Goal: Check status: Check status

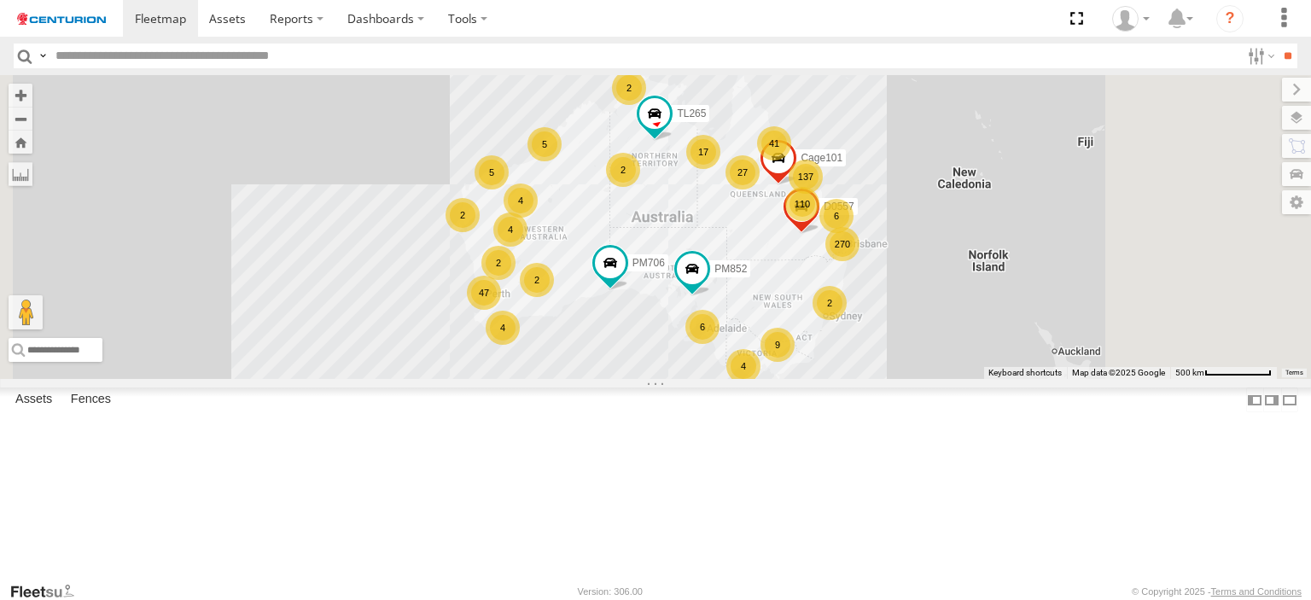
click at [192, 52] on input "text" at bounding box center [645, 56] width 1192 height 25
type input "*****"
click at [1278, 44] on input "**" at bounding box center [1288, 56] width 20 height 25
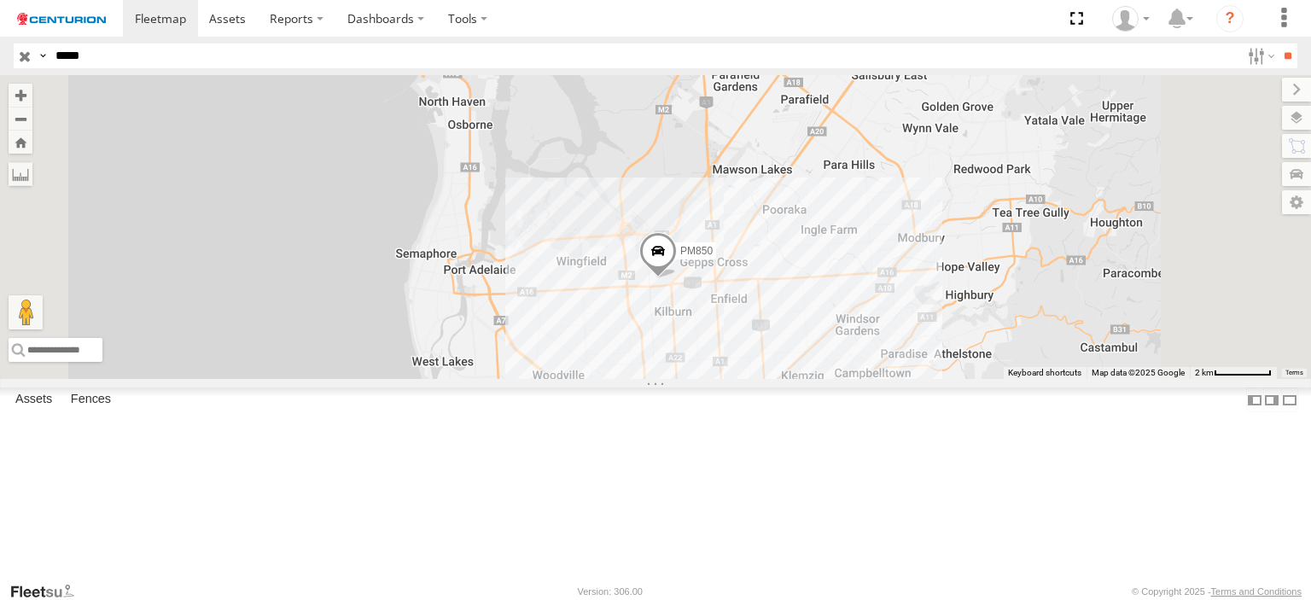
click at [0, 0] on link at bounding box center [0, 0] width 0 height 0
click at [0, 0] on span at bounding box center [0, 0] width 0 height 0
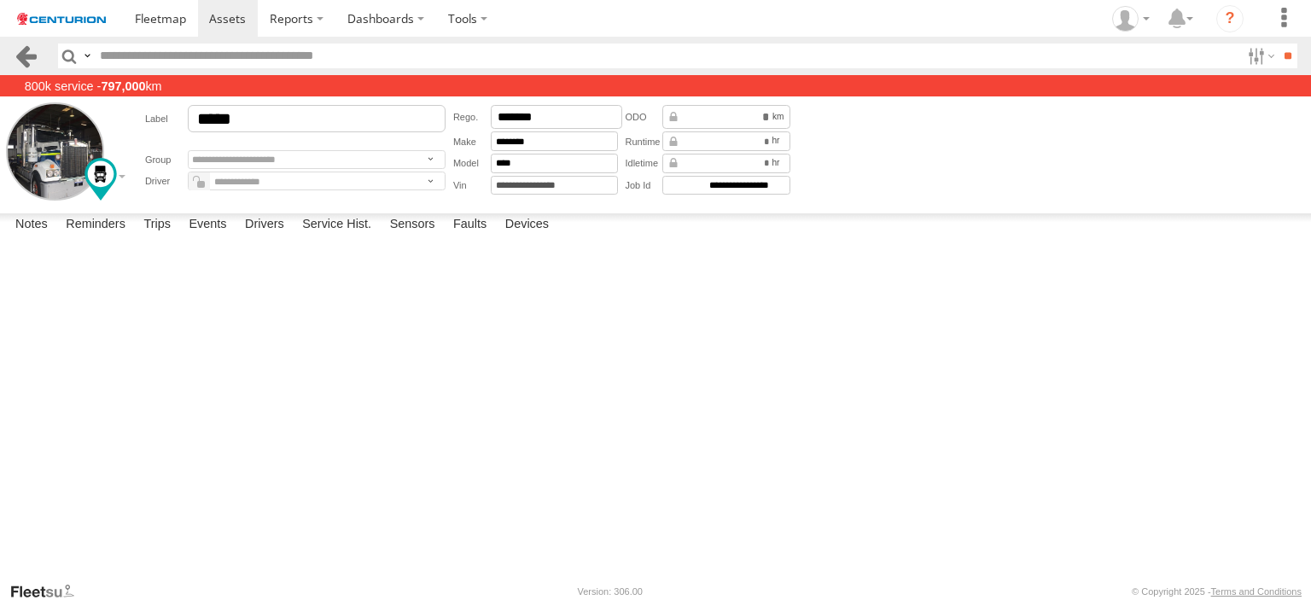
click at [36, 61] on link at bounding box center [26, 56] width 25 height 25
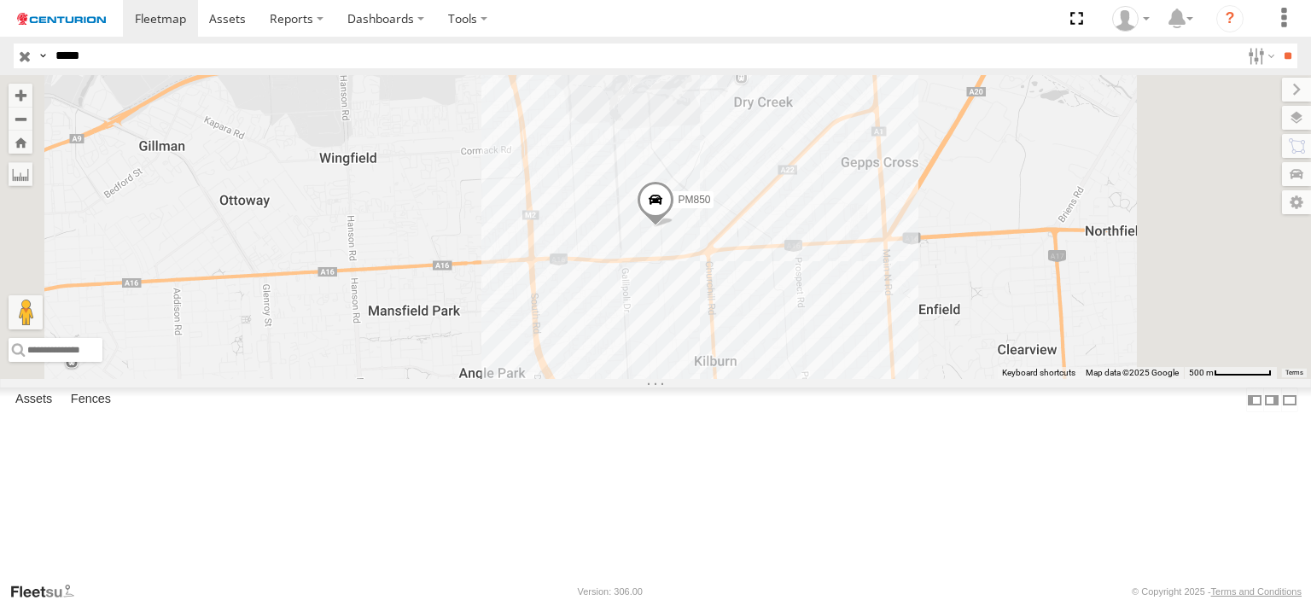
click at [0, 0] on span at bounding box center [0, 0] width 0 height 0
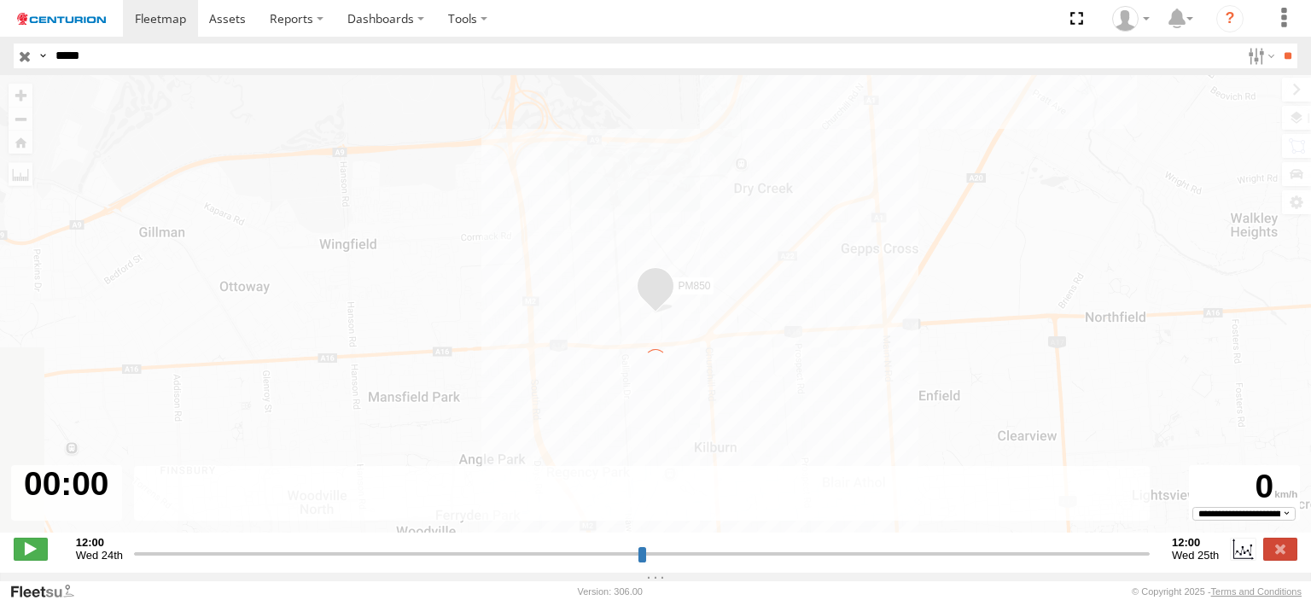
type input "**********"
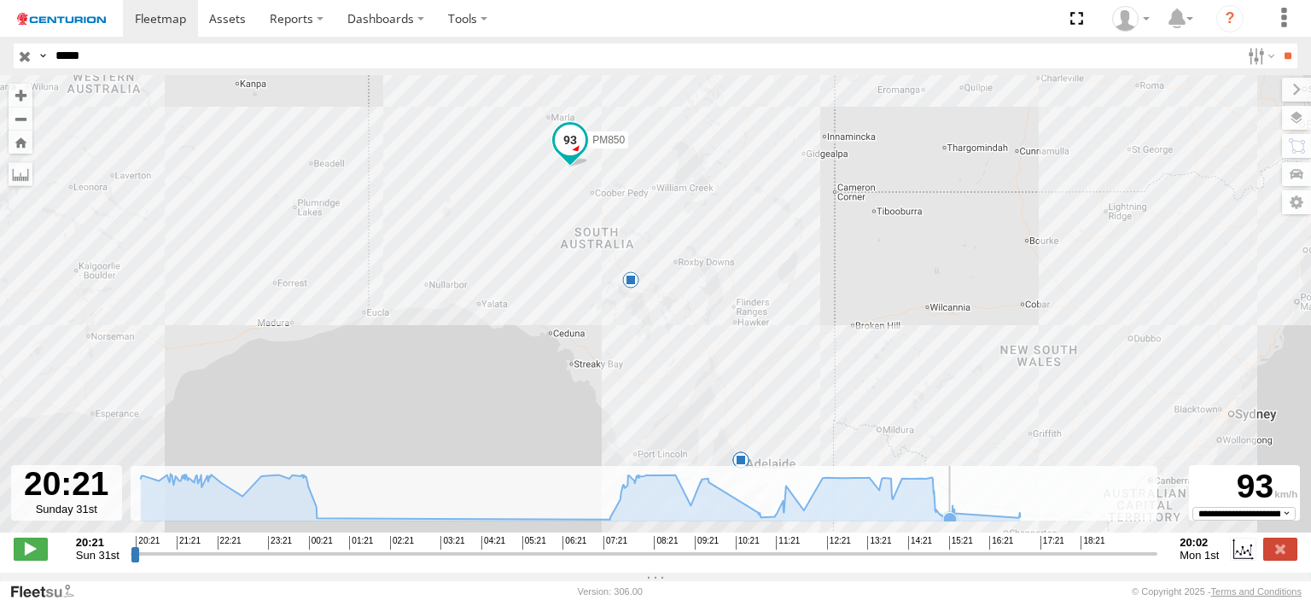
click at [949, 526] on icon at bounding box center [950, 519] width 14 height 14
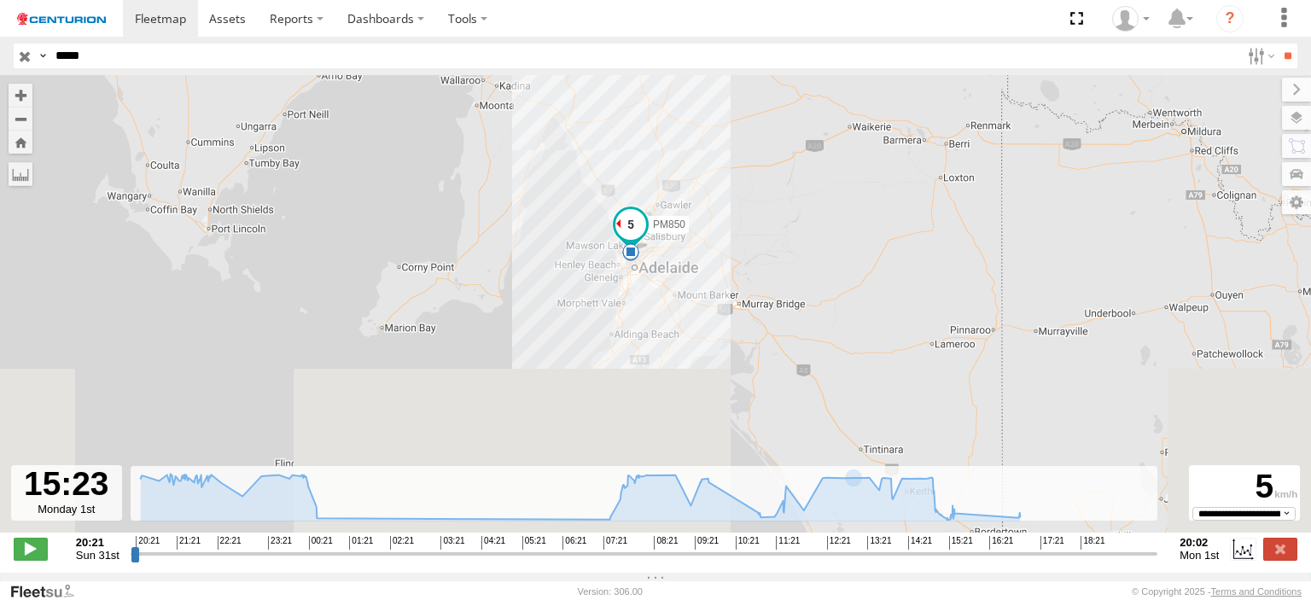
drag, startPoint x: 740, startPoint y: 423, endPoint x: 785, endPoint y: 137, distance: 289.6
click at [785, 137] on div "PM850 00:32 Mon 15:36 Mon 16:20 Mon 17:21 Mon" at bounding box center [655, 313] width 1311 height 476
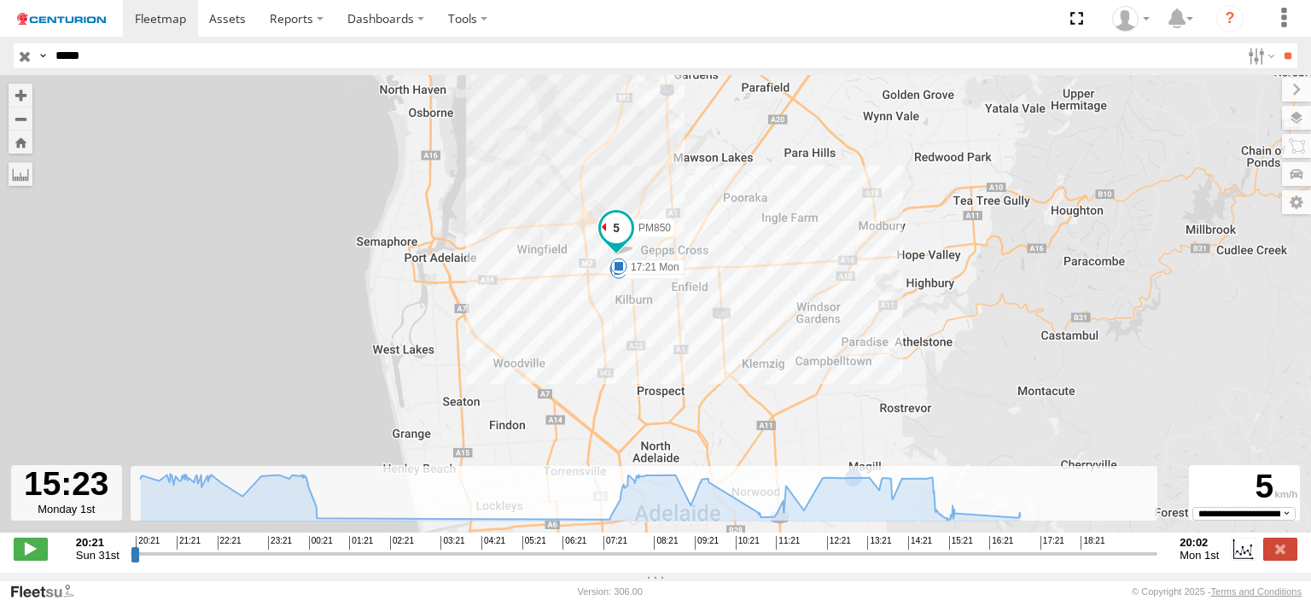
drag, startPoint x: 564, startPoint y: 125, endPoint x: 529, endPoint y: 443, distance: 319.5
click at [529, 443] on div "PM850 00:32 Mon 15:36 Mon 16:20 Mon 17:21 Mon" at bounding box center [655, 313] width 1311 height 476
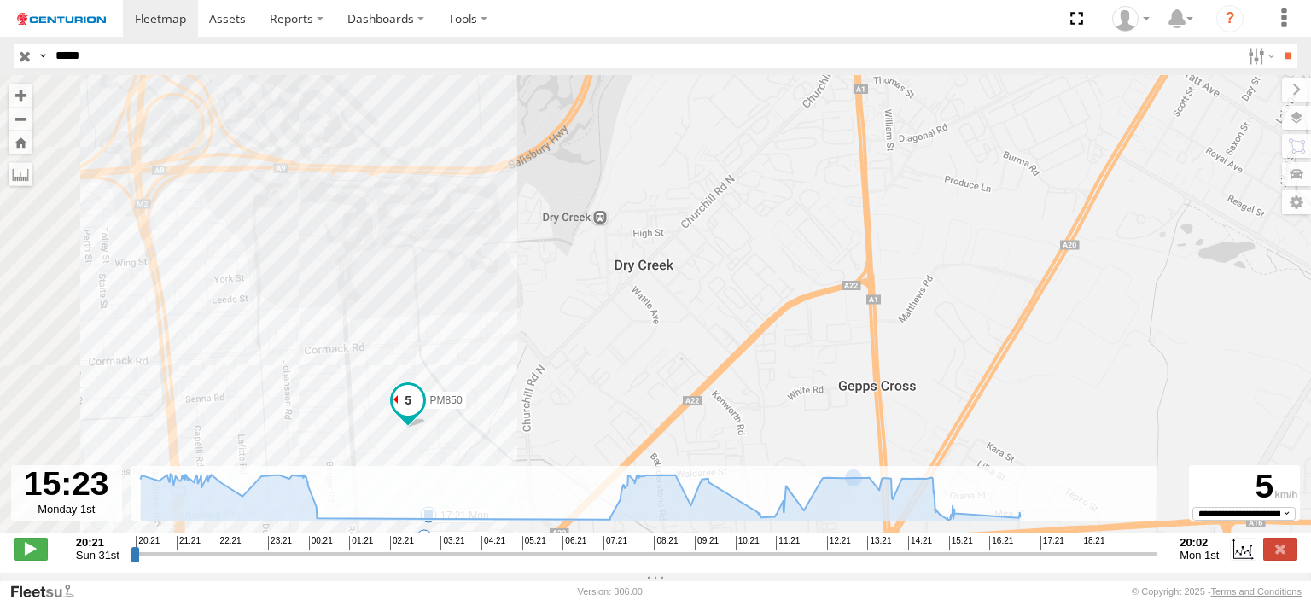
drag, startPoint x: 356, startPoint y: 383, endPoint x: 533, endPoint y: 368, distance: 177.4
click at [533, 364] on div "PM850 00:32 Mon 15:36 Mon 16:20 Mon 17:21 Mon" at bounding box center [655, 313] width 1311 height 476
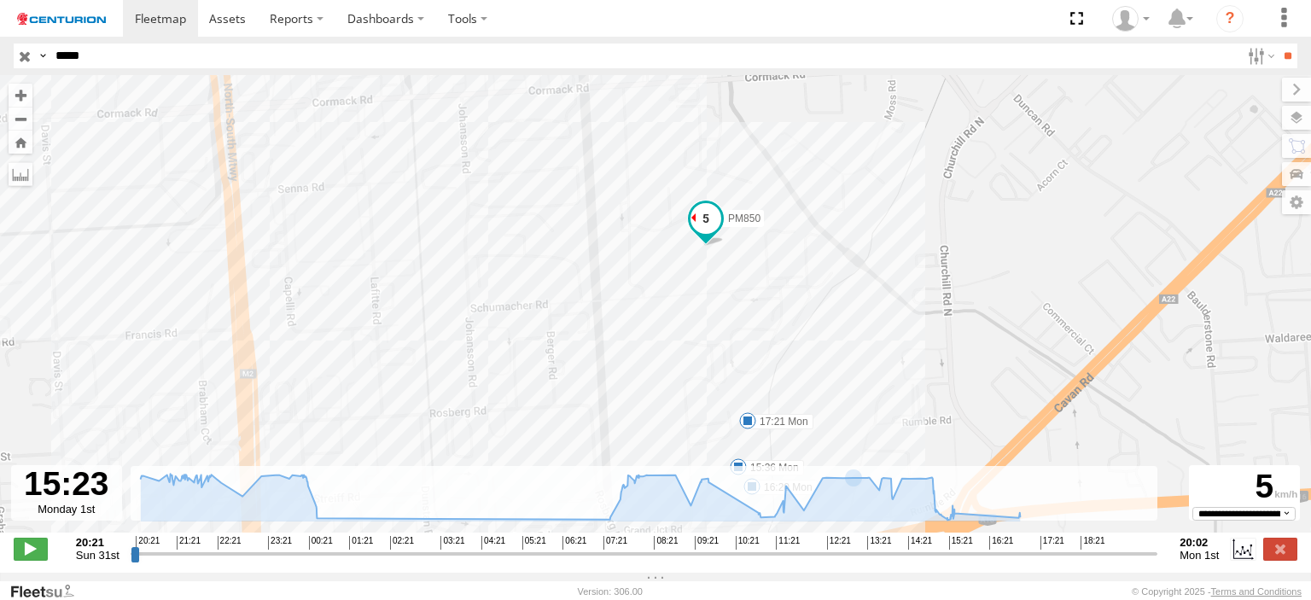
drag, startPoint x: 394, startPoint y: 454, endPoint x: 704, endPoint y: 272, distance: 360.0
click at [704, 272] on div "PM850 00:32 Mon 15:36 Mon 16:20 Mon 17:21 Mon" at bounding box center [655, 313] width 1311 height 476
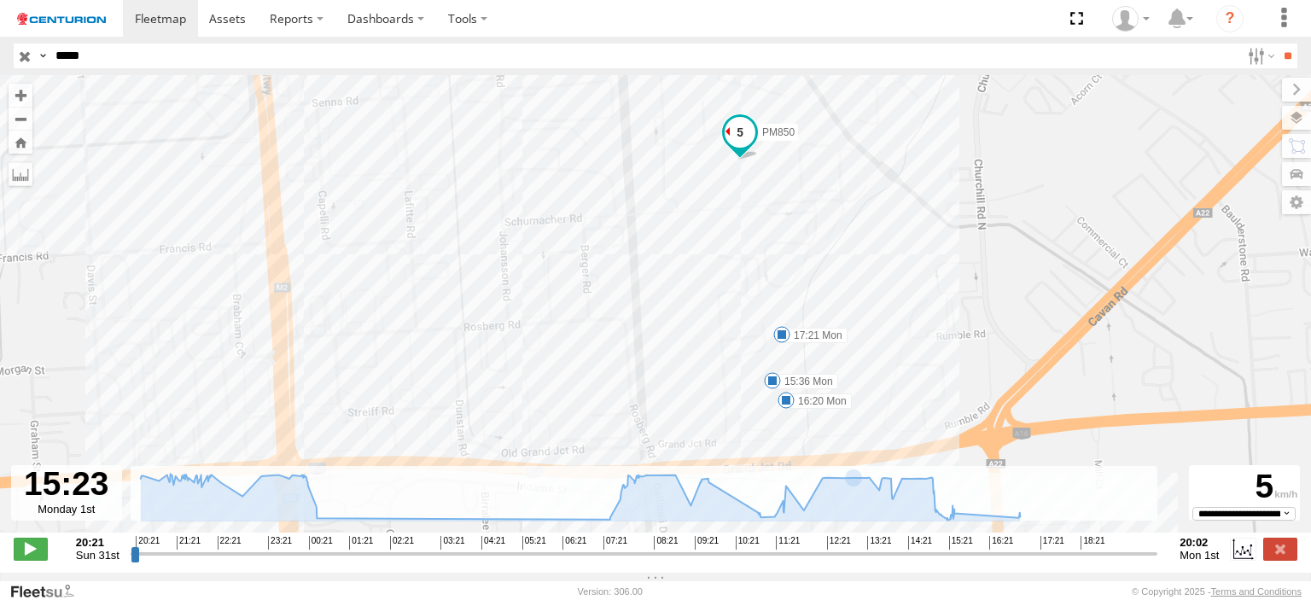
drag, startPoint x: 653, startPoint y: 363, endPoint x: 680, endPoint y: 279, distance: 87.8
click at [680, 280] on div "PM850 00:32 Mon 15:36 Mon 16:20 Mon 17:21 Mon" at bounding box center [655, 313] width 1311 height 476
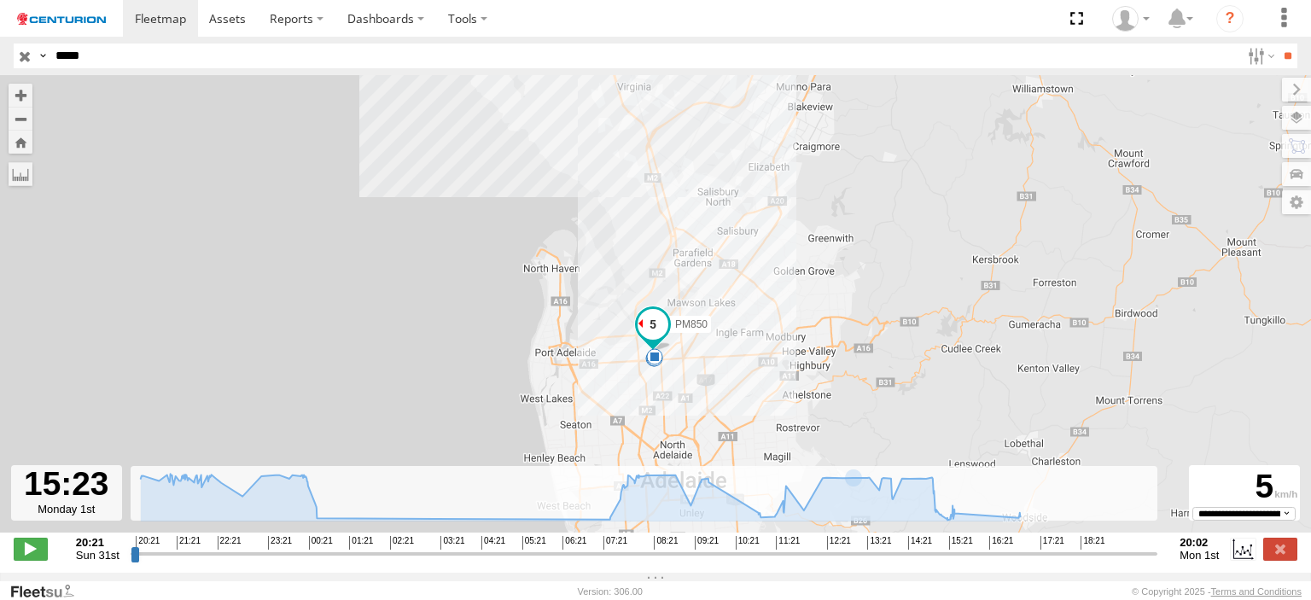
drag, startPoint x: 519, startPoint y: 306, endPoint x: 518, endPoint y: 358, distance: 51.2
click at [518, 358] on div "PM850 00:32 Mon 15:36 Mon 16:20 Mon 17:21 Mon" at bounding box center [655, 313] width 1311 height 476
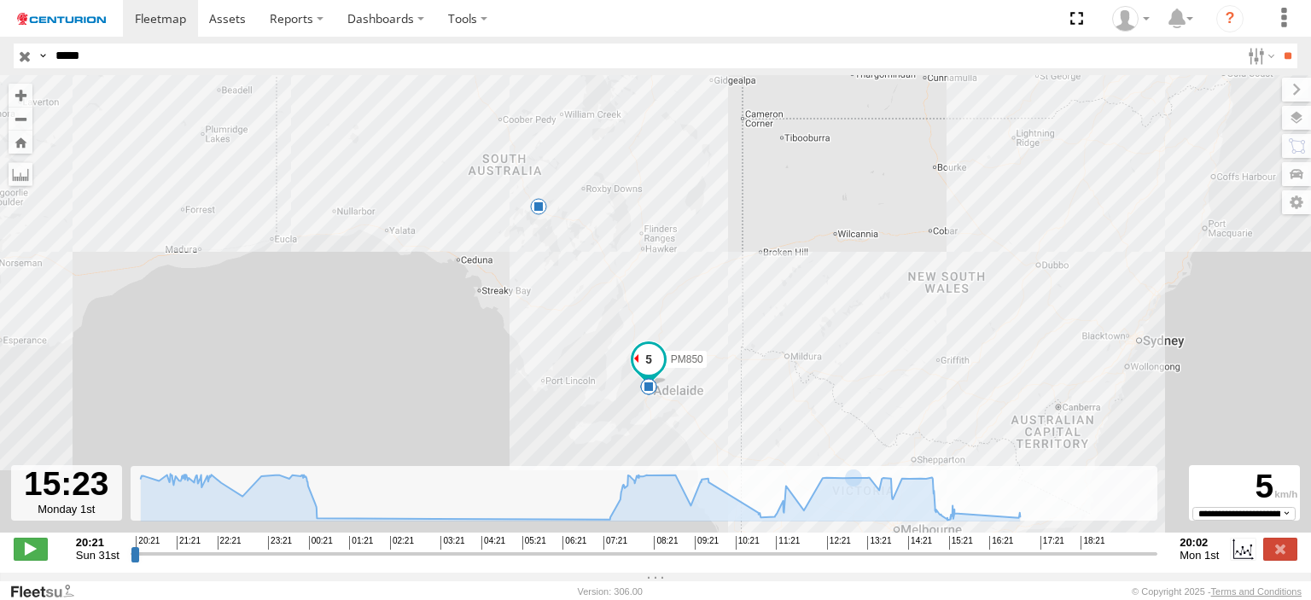
drag, startPoint x: 511, startPoint y: 182, endPoint x: 676, endPoint y: 283, distance: 193.9
click at [676, 283] on div "PM850 00:32 Mon 15:36 Mon 16:20 Mon 17:21 Mon" at bounding box center [655, 313] width 1311 height 476
